Goal: Transaction & Acquisition: Download file/media

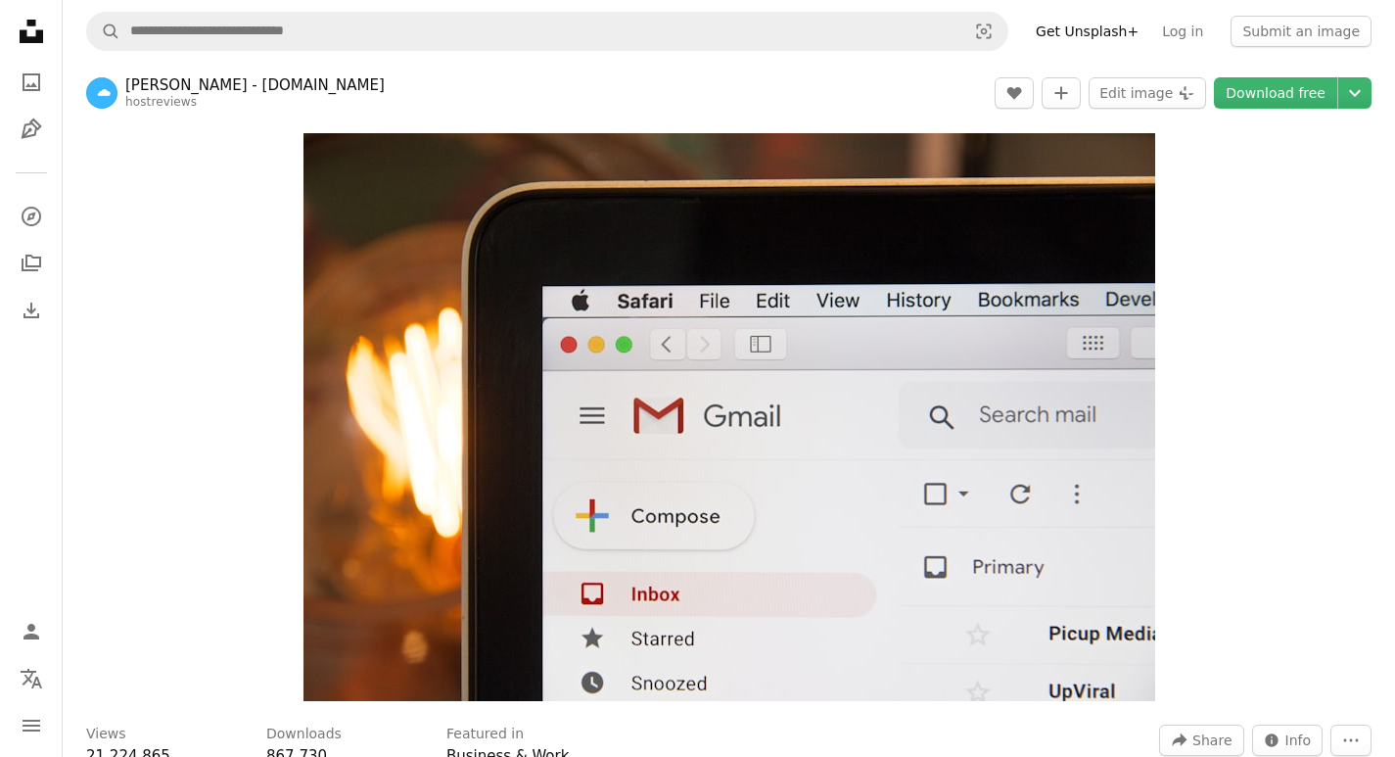
scroll to position [1958, 0]
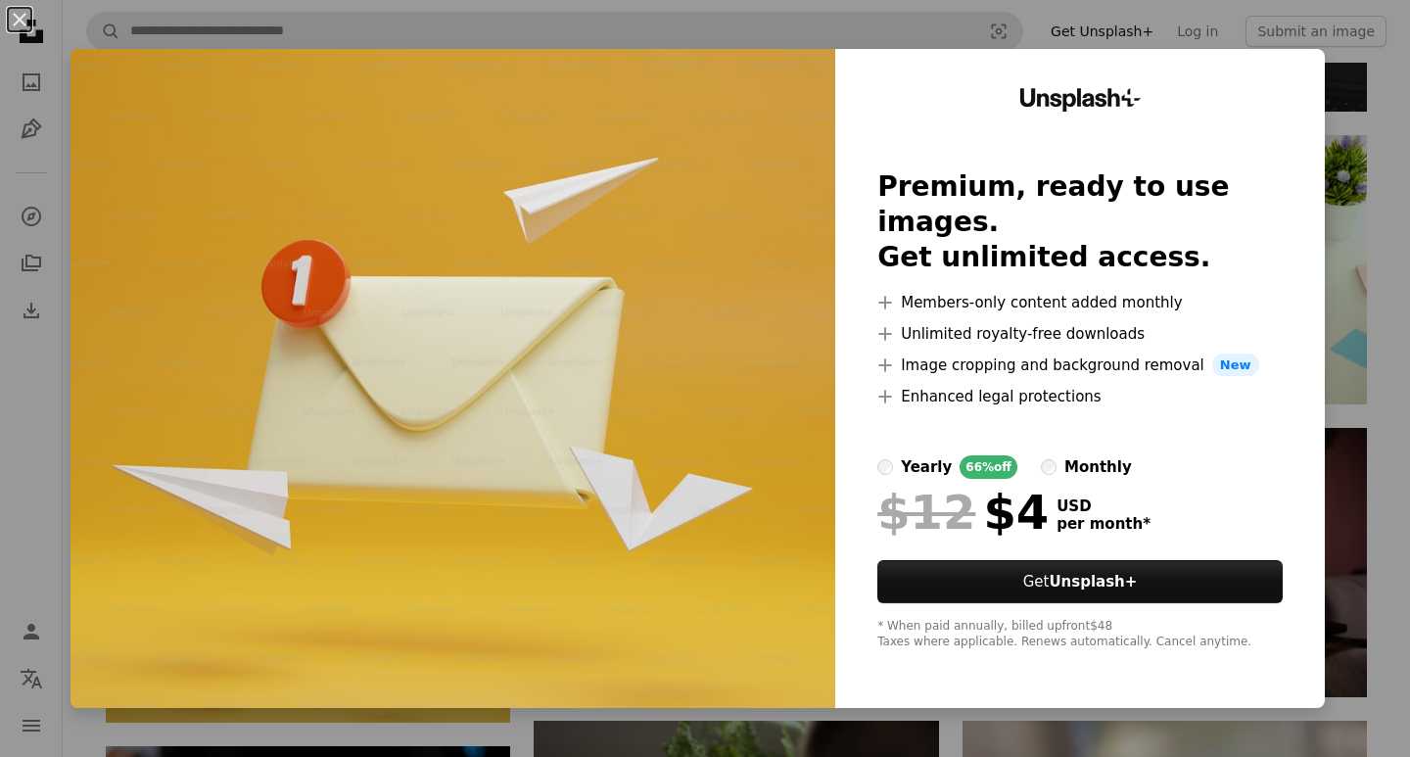
click at [856, 22] on div "An X shape Unsplash+ Premium, ready to use images. Get unlimited access. A plus…" at bounding box center [705, 378] width 1410 height 757
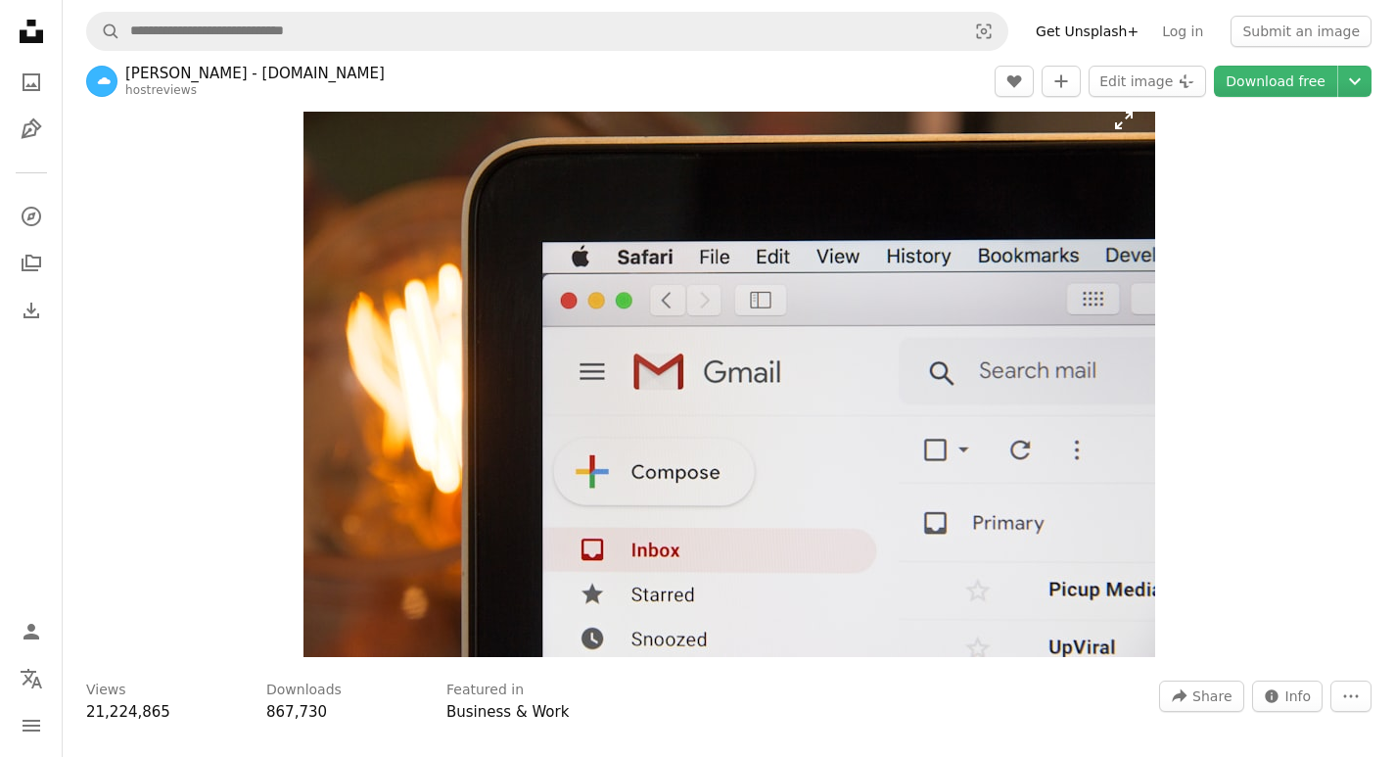
scroll to position [0, 0]
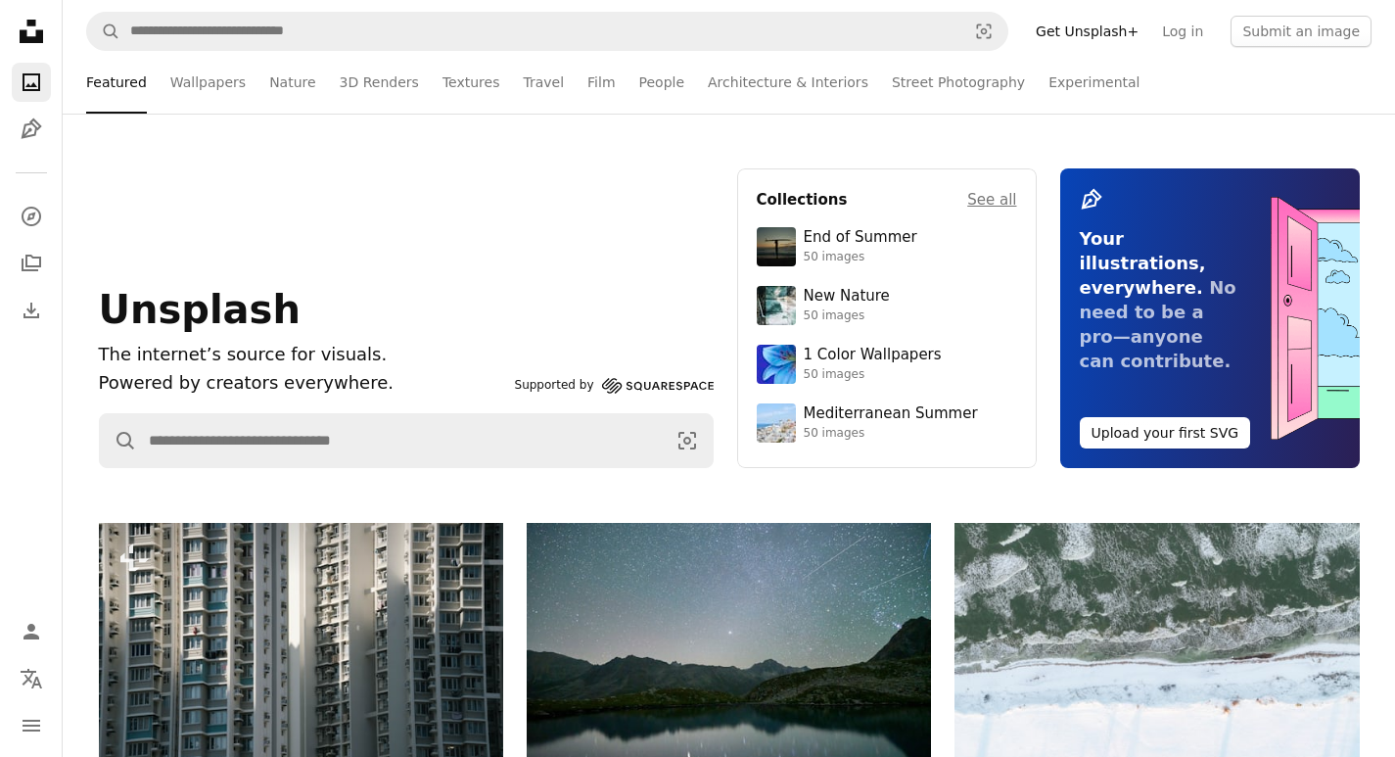
scroll to position [12138, 0]
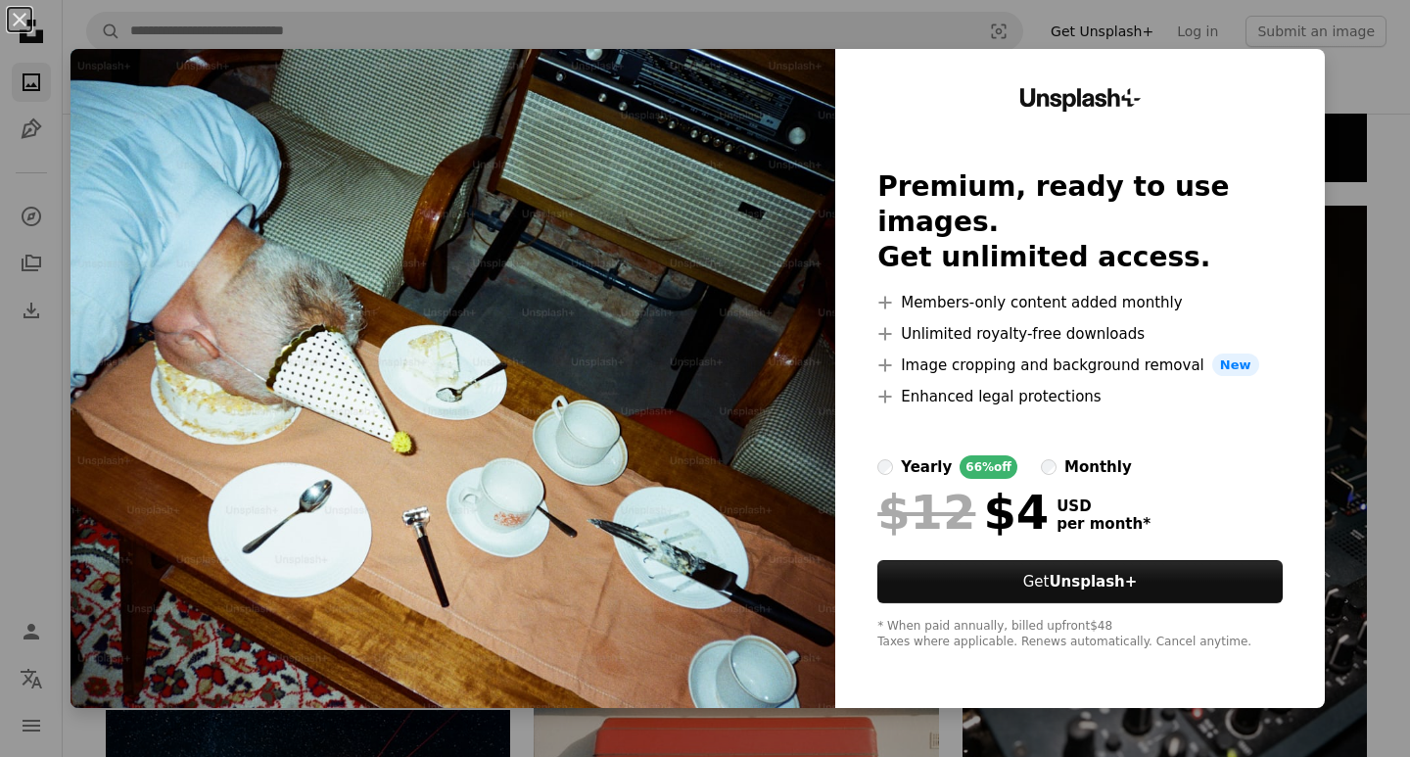
click at [830, 11] on div "An X shape Unsplash+ Premium, ready to use images. Get unlimited access. A plus…" at bounding box center [705, 378] width 1410 height 757
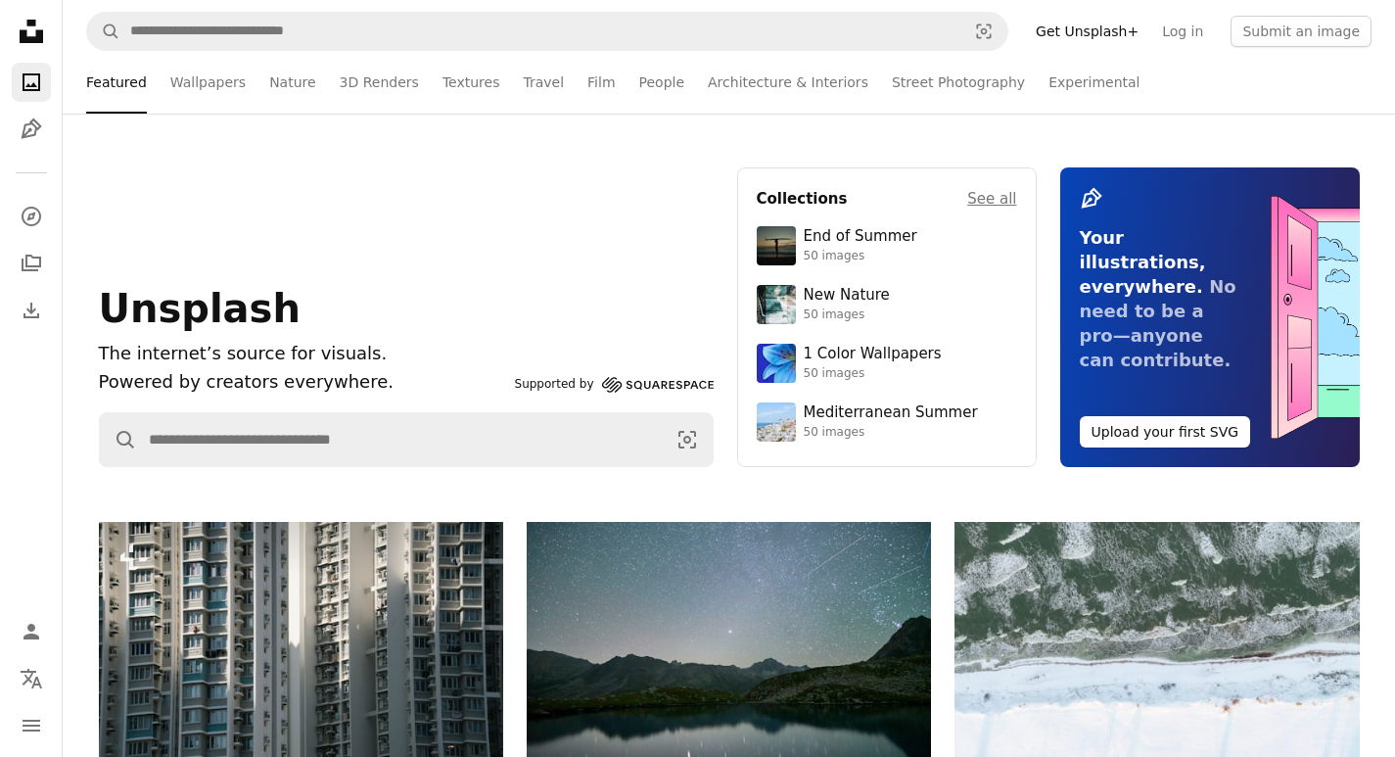
scroll to position [0, 0]
